Goal: Task Accomplishment & Management: Manage account settings

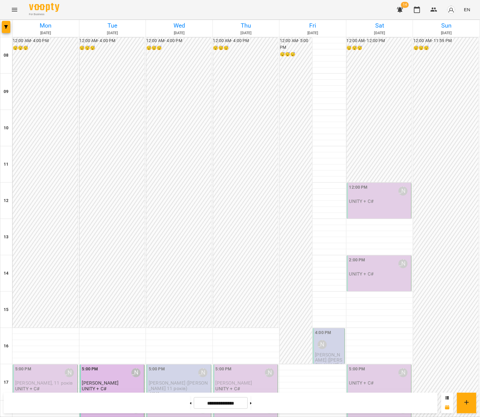
scroll to position [182, 0]
click at [365, 257] on div "2:00 PM [PERSON_NAME]" at bounding box center [379, 264] width 61 height 14
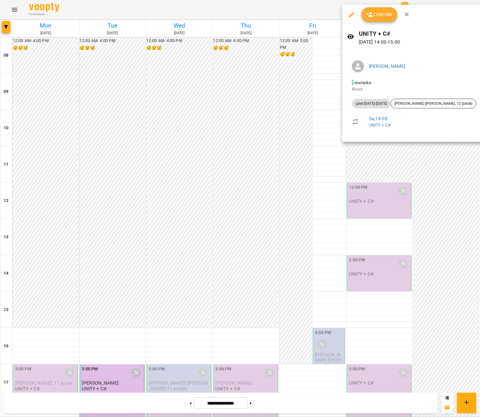
click at [329, 185] on div at bounding box center [240, 208] width 480 height 417
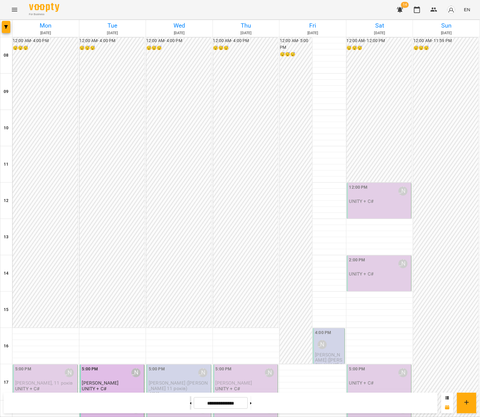
click at [190, 403] on button at bounding box center [191, 403] width 2 height 13
type input "**********"
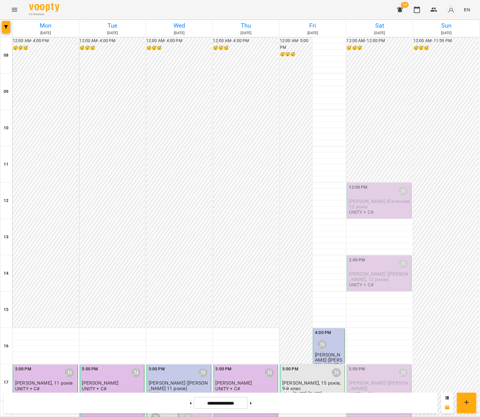
scroll to position [45, 0]
click at [382, 198] on span "[PERSON_NAME] В'ячеслав 12 років" at bounding box center [379, 203] width 61 height 11
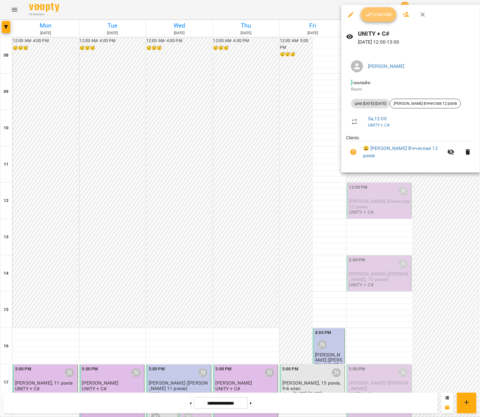
click at [376, 17] on span "Confirm" at bounding box center [379, 14] width 26 height 7
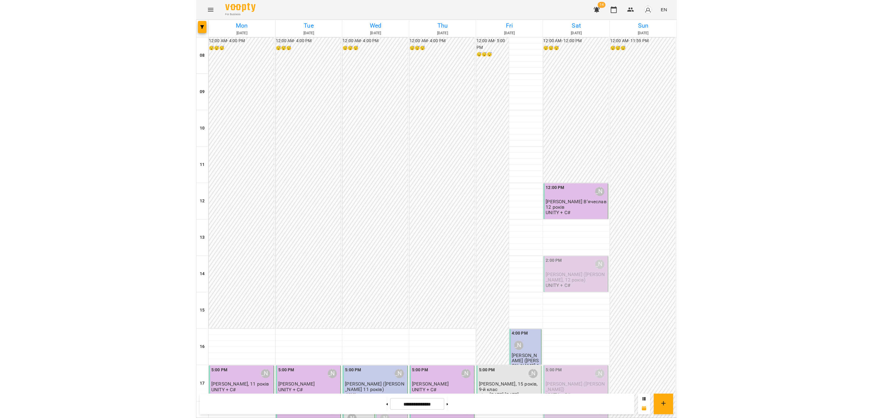
scroll to position [45, 0]
